Goal: Task Accomplishment & Management: Complete application form

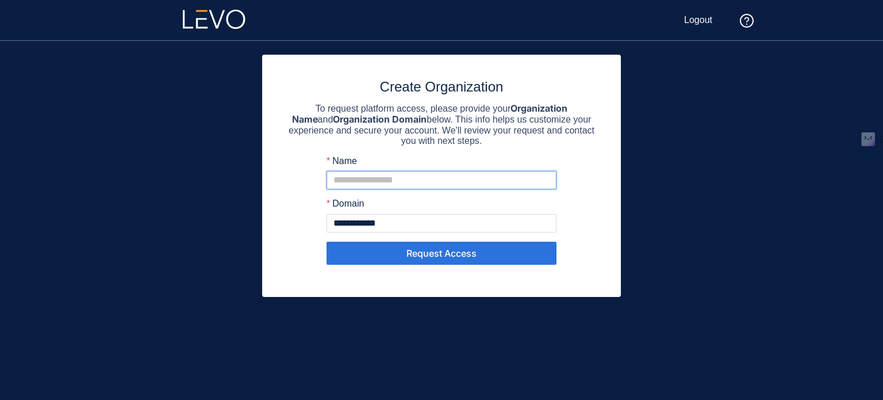
click at [365, 178] on input "Name" at bounding box center [442, 180] width 230 height 18
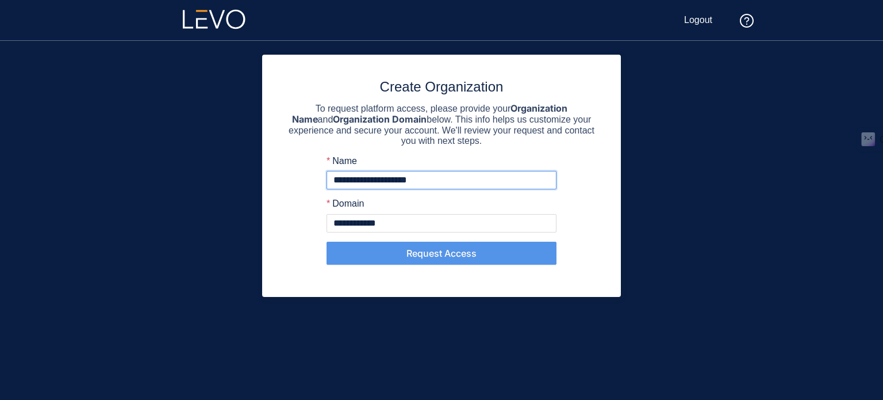
type input "**********"
click at [436, 248] on span "Request Access" at bounding box center [442, 253] width 70 height 10
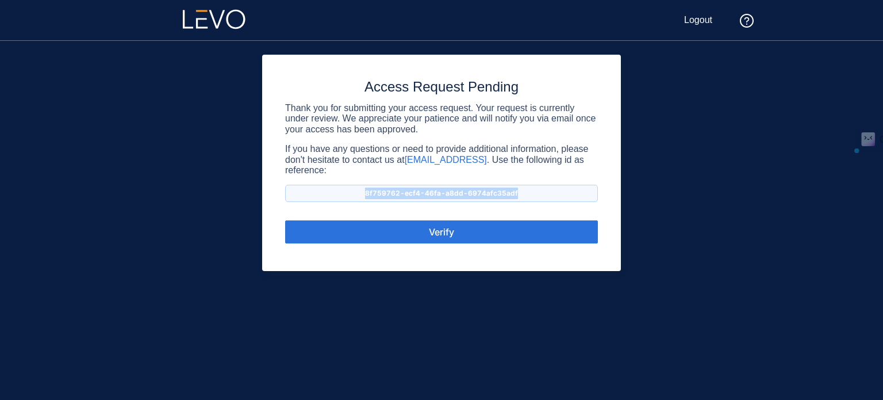
drag, startPoint x: 497, startPoint y: 191, endPoint x: 342, endPoint y: 189, distance: 155.3
click at [342, 189] on p "8f759762-ecf4-46fa-a8dd-6974afc35adf" at bounding box center [441, 193] width 313 height 17
copy p "8f759762-ecf4-46fa-a8dd-6974afc35adf"
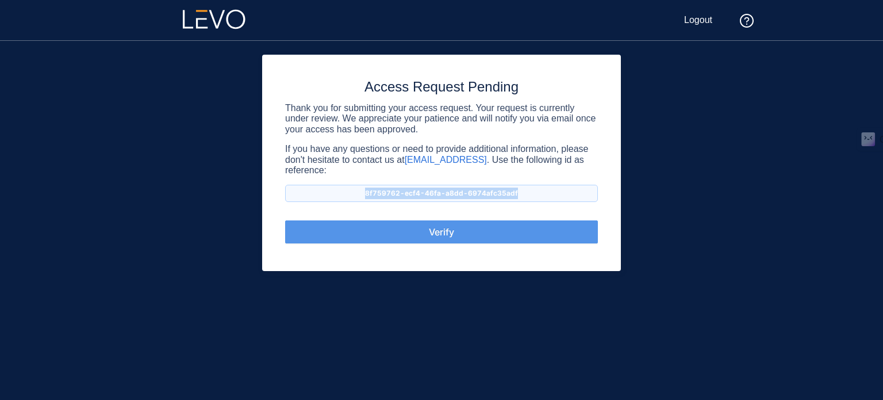
click at [444, 231] on span "Verify" at bounding box center [441, 232] width 25 height 10
